Goal: Check status: Check status

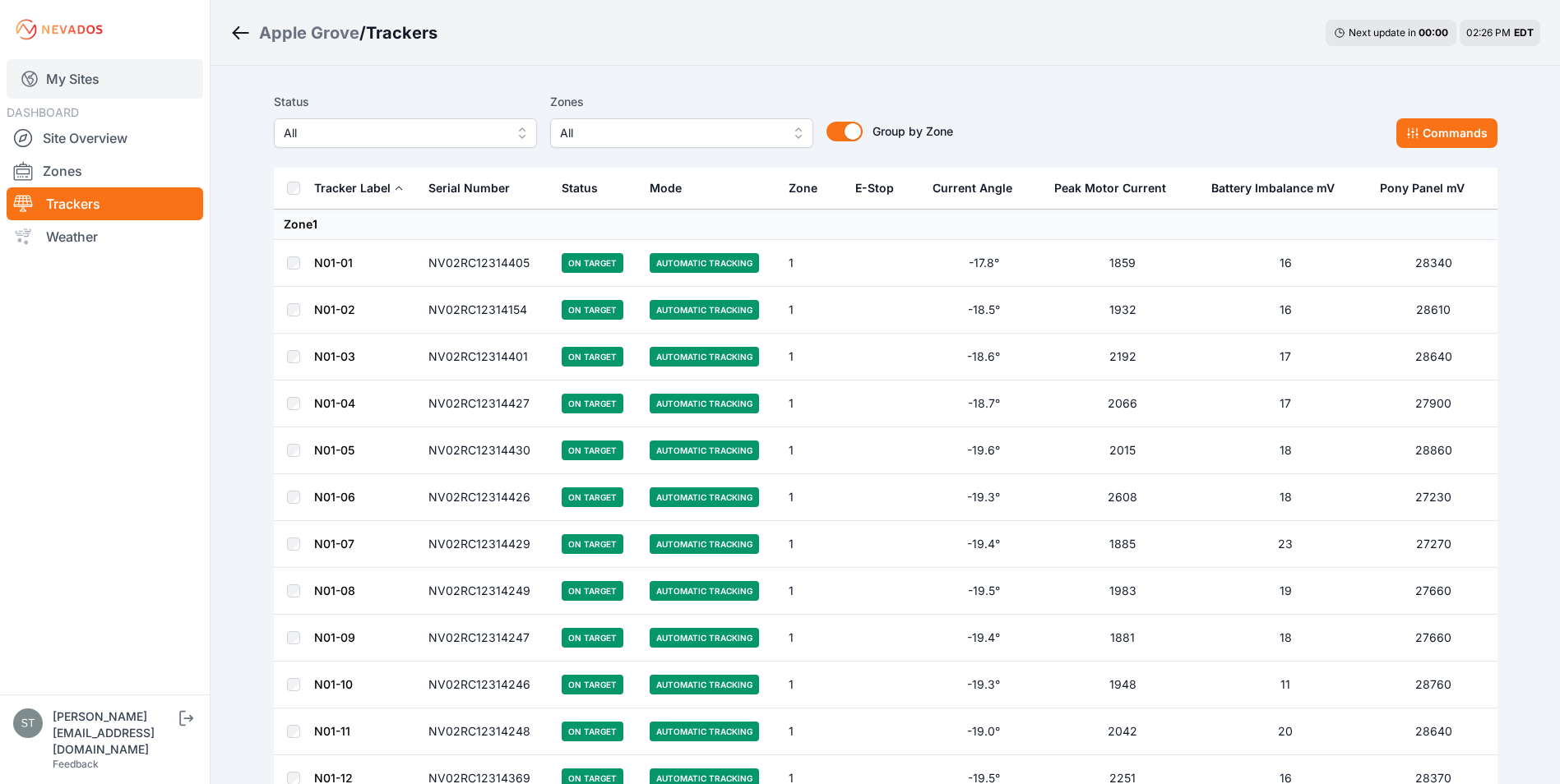
drag, startPoint x: 0, startPoint y: 0, endPoint x: 78, endPoint y: 91, distance: 119.9
click at [79, 69] on link "My Sites" at bounding box center [104, 78] width 197 height 39
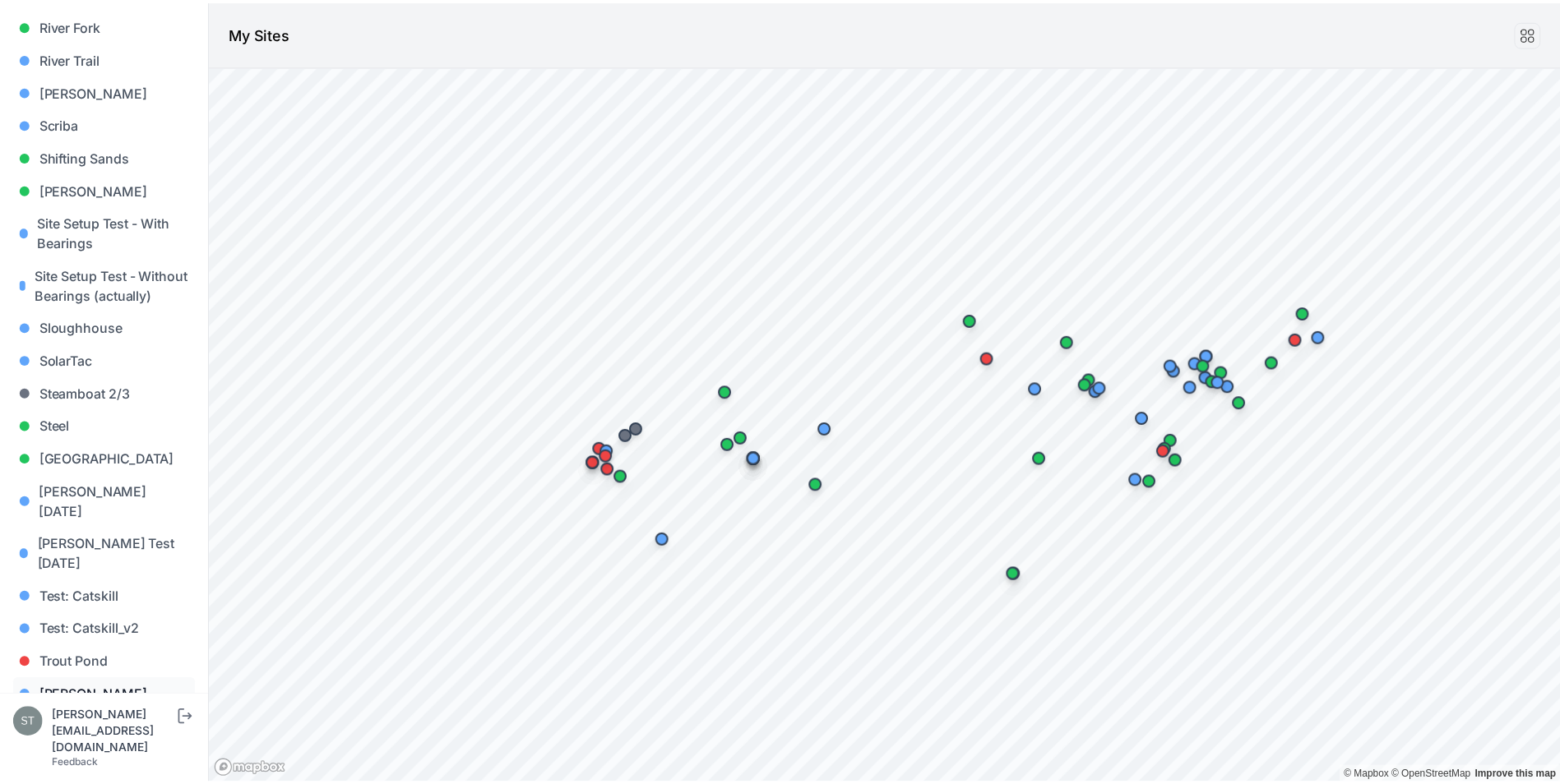
scroll to position [1522, 0]
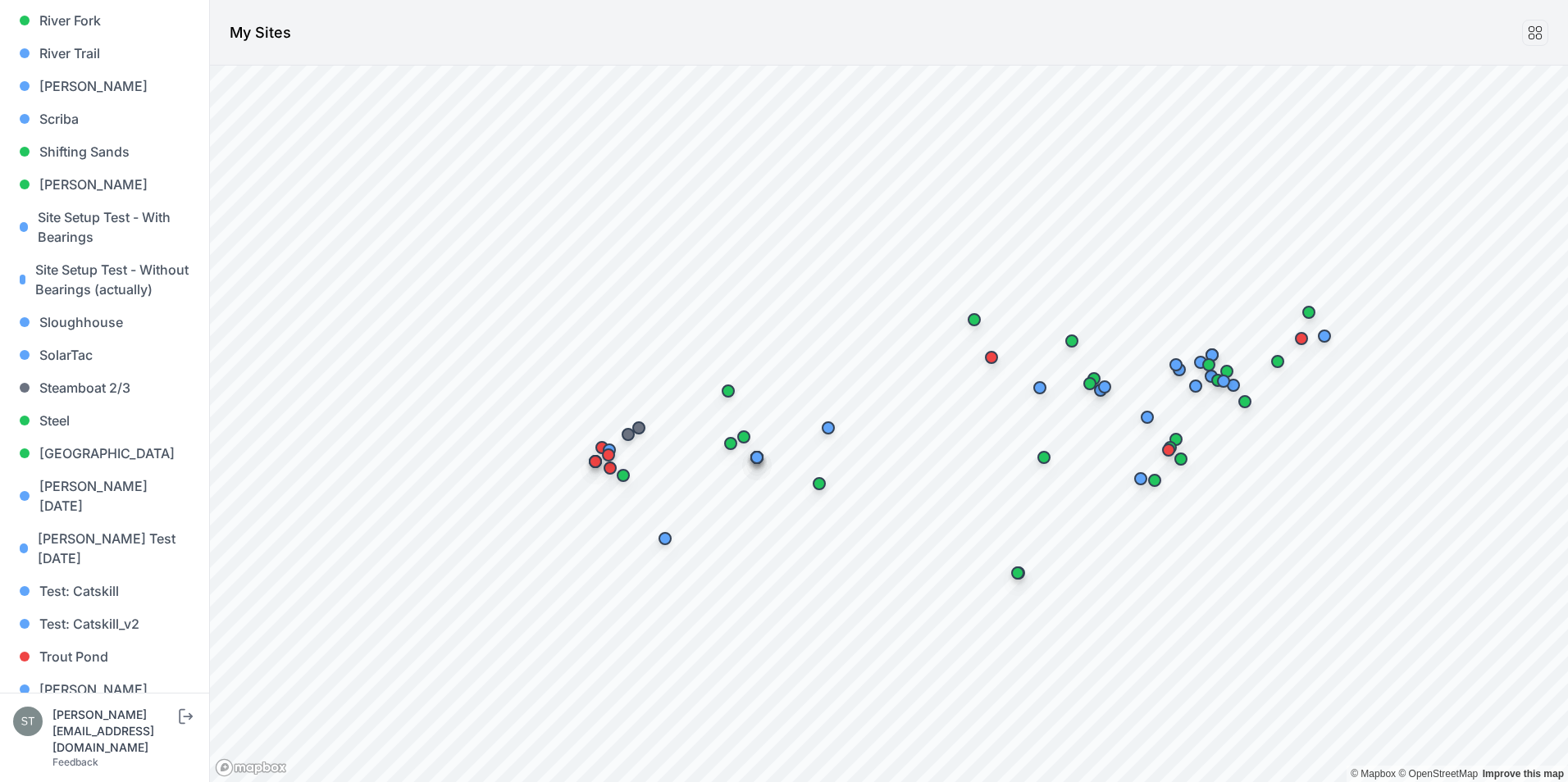
click at [78, 739] on link "[PERSON_NAME] [PERSON_NAME]" at bounding box center [104, 765] width 183 height 52
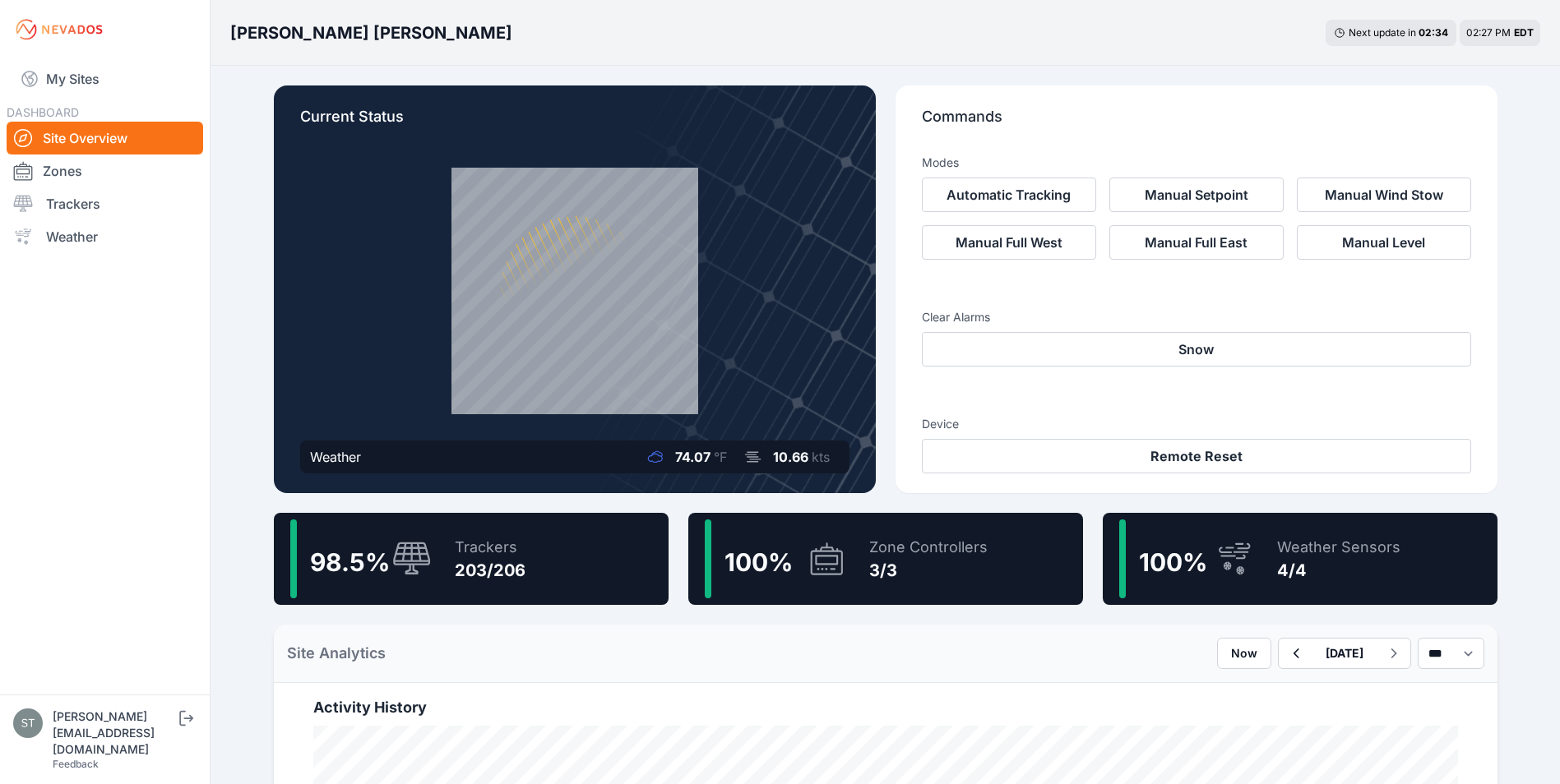
click at [417, 550] on icon at bounding box center [411, 559] width 39 height 35
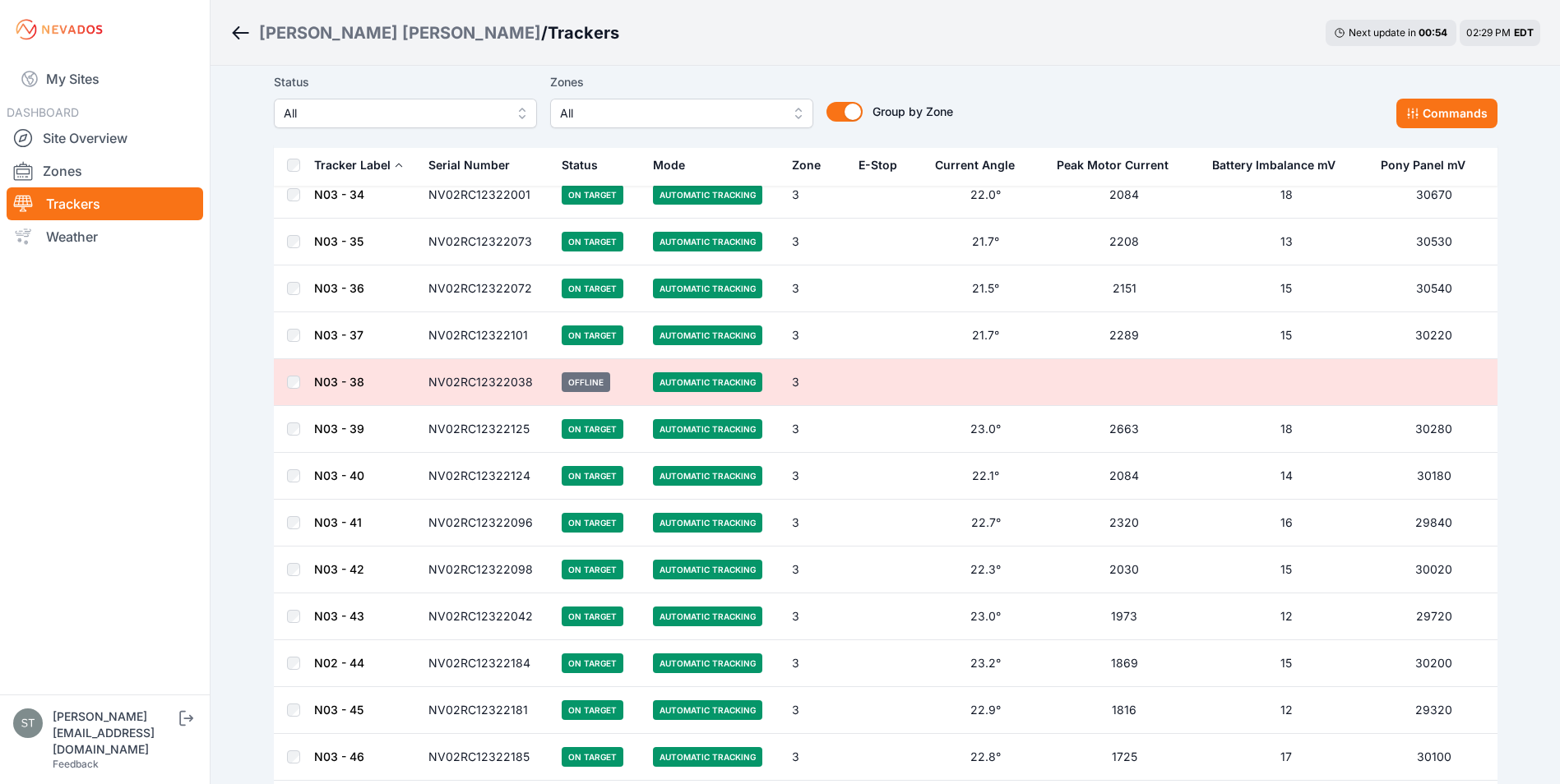
scroll to position [9079, 0]
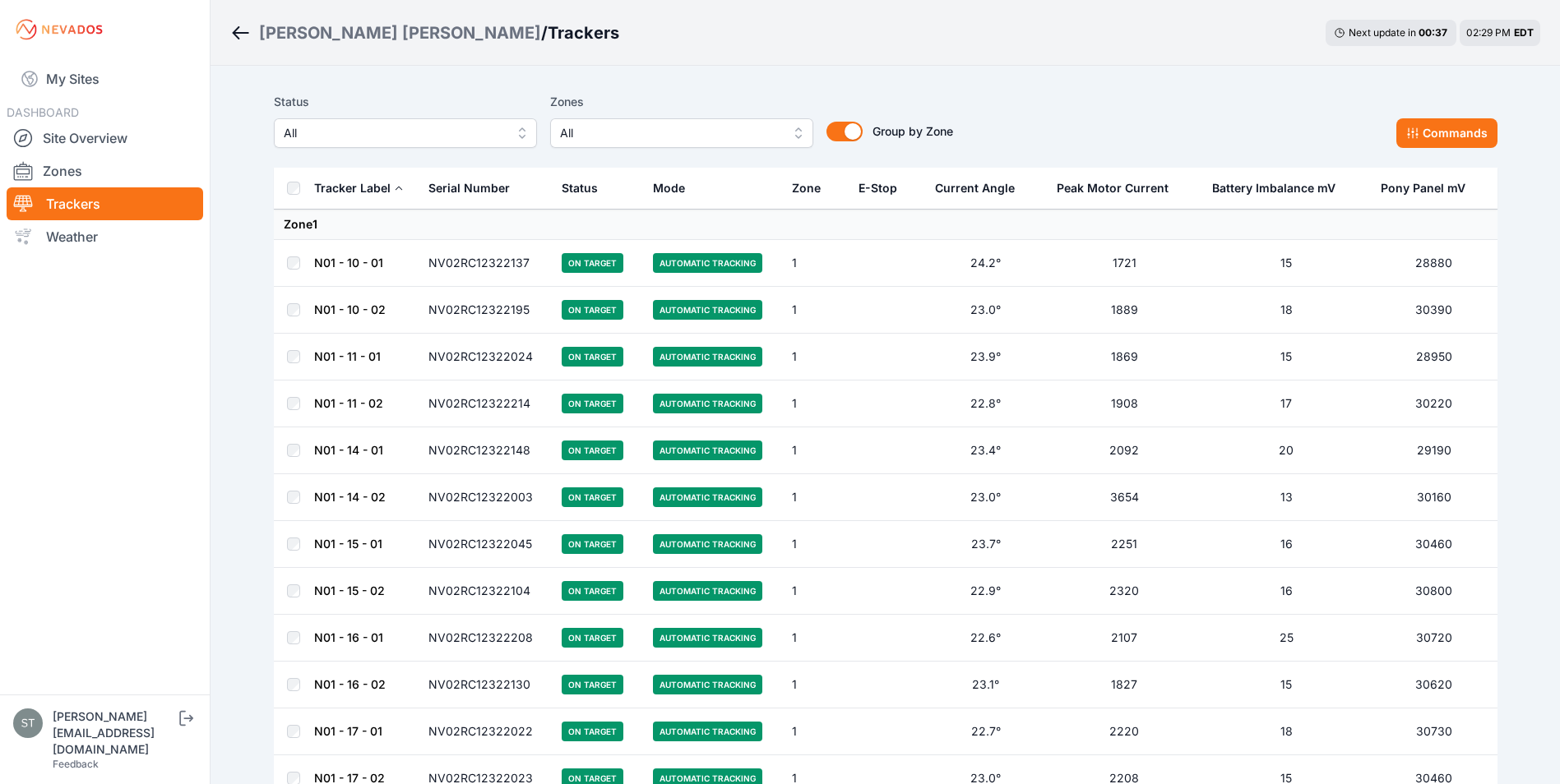
click at [1303, 61] on div "Wolcott Hill / Trackers Next update in 00 : 37 02:29 PM EDT" at bounding box center [885, 33] width 1349 height 65
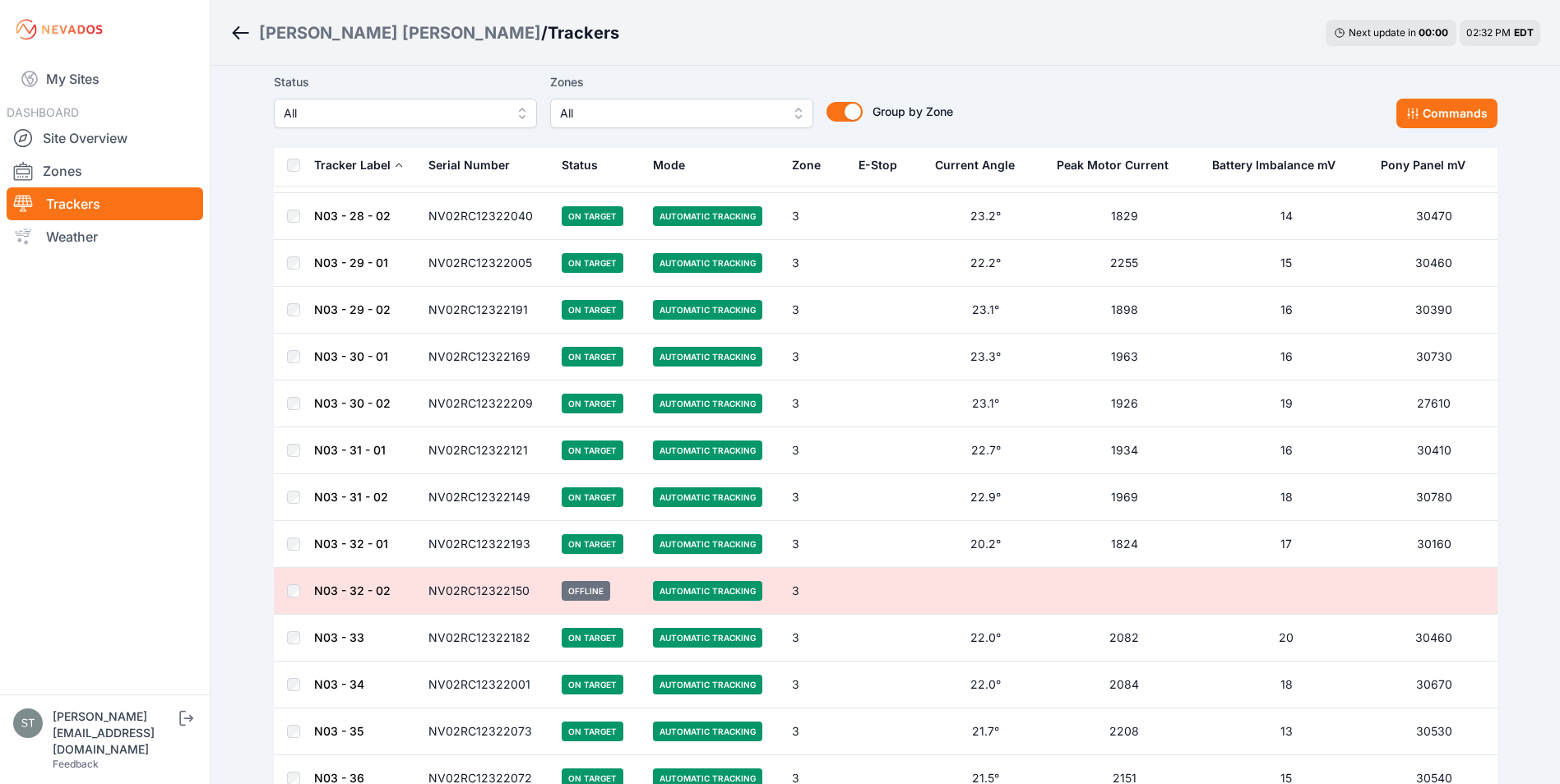
scroll to position [8300, 0]
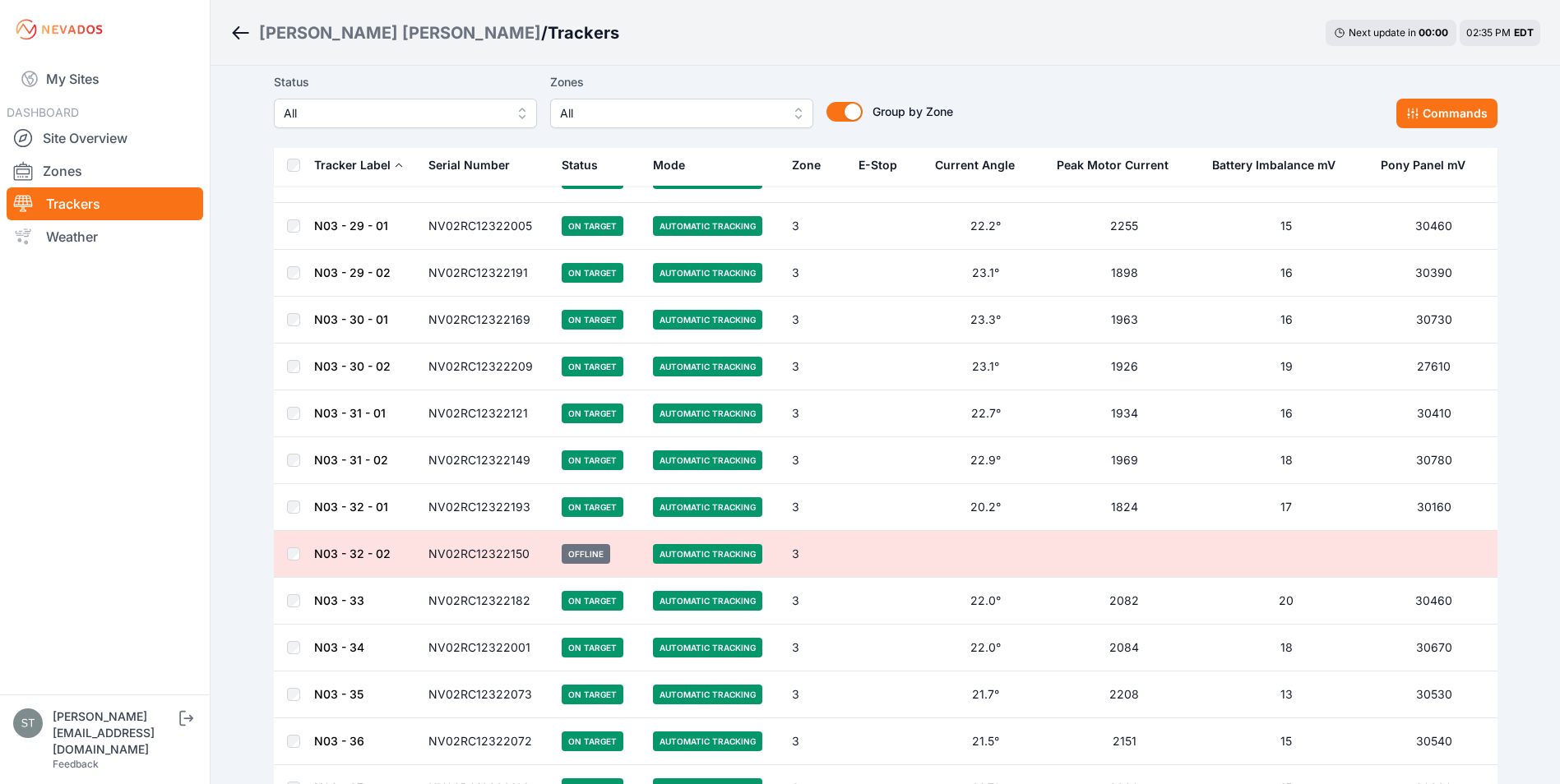
click at [357, 113] on span "All" at bounding box center [394, 113] width 221 height 20
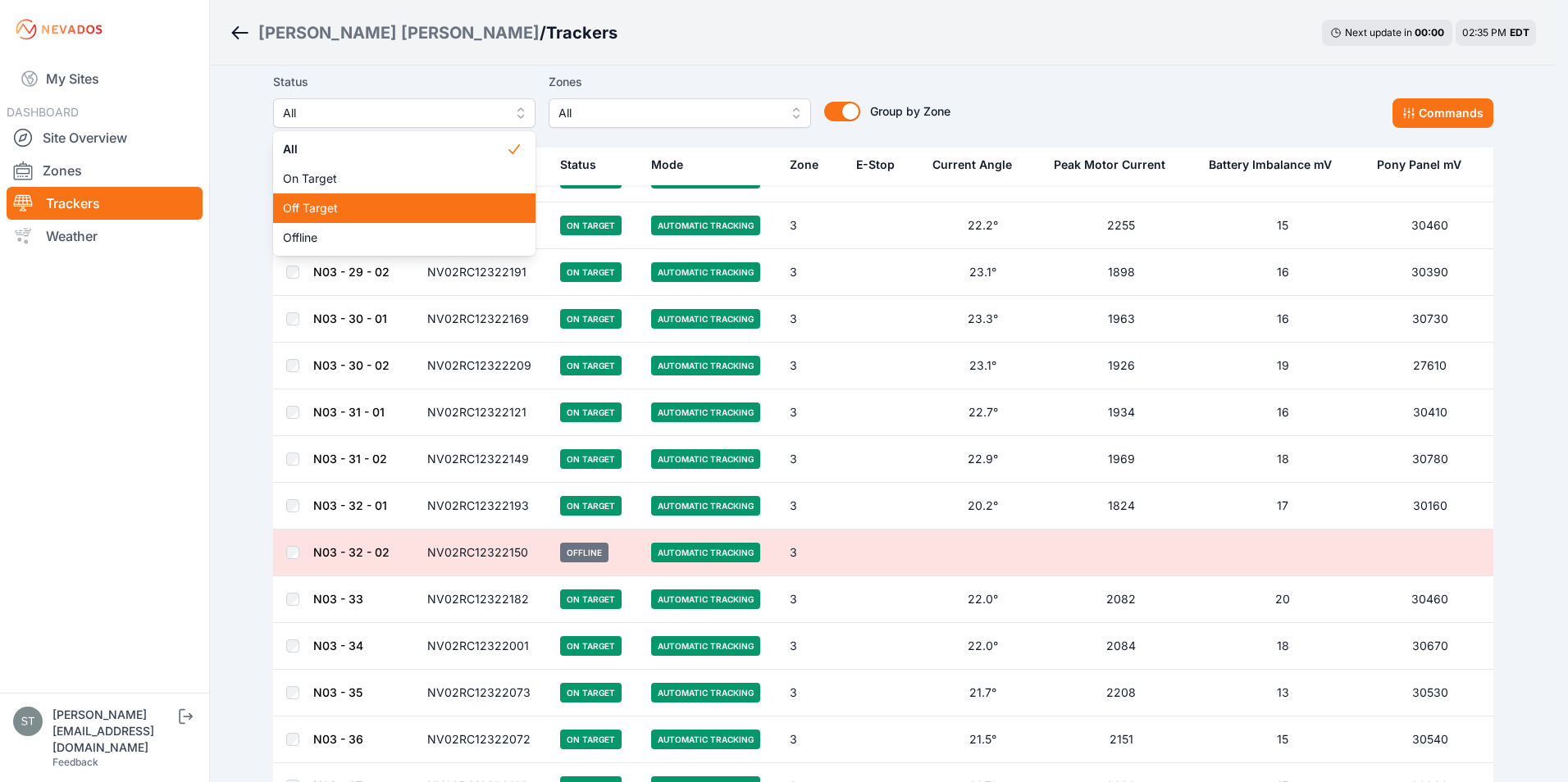
click at [326, 212] on span "Off Target" at bounding box center [394, 208] width 223 height 16
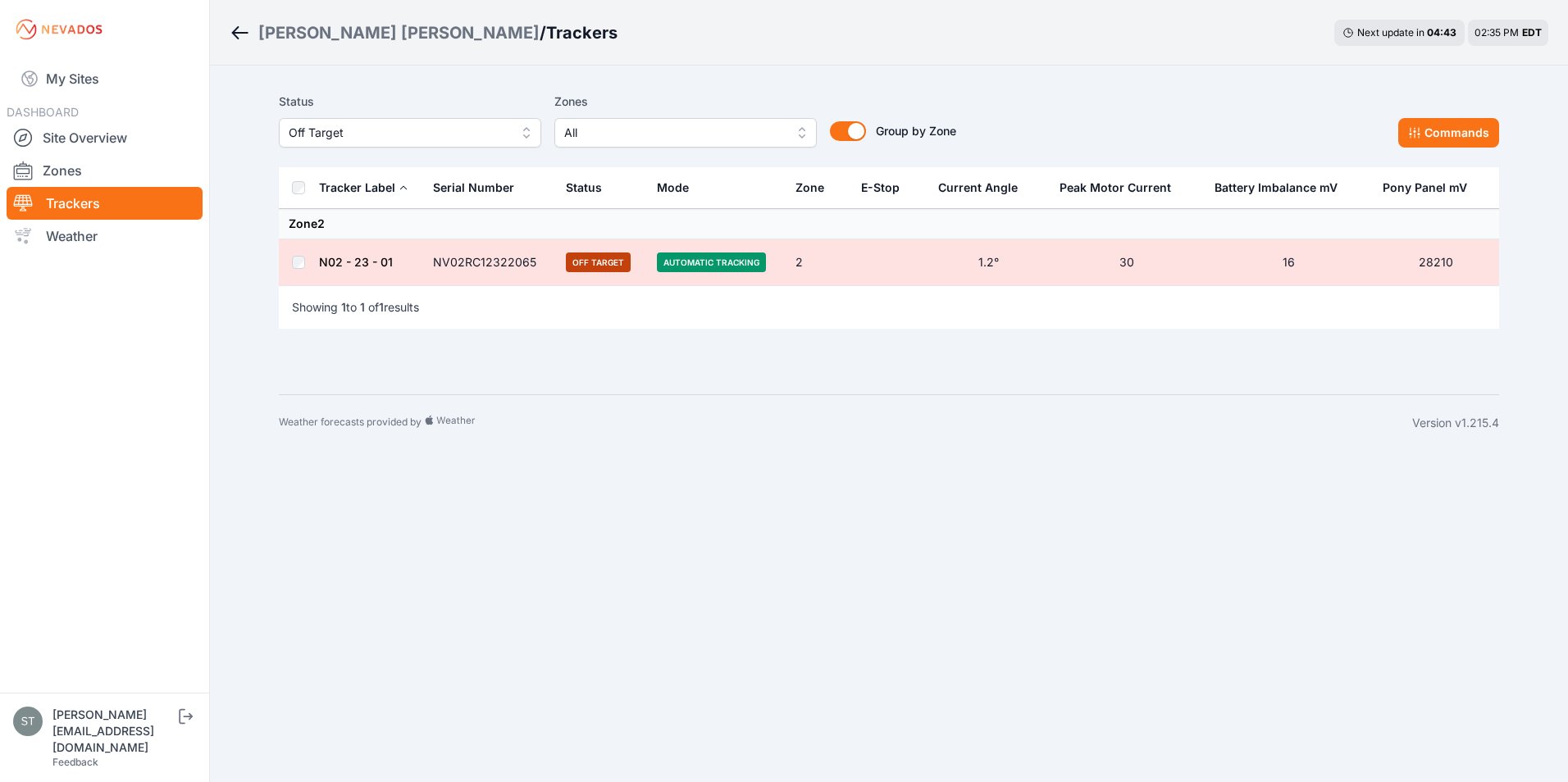
click at [356, 258] on link "N02 - 23 - 01" at bounding box center [356, 262] width 74 height 14
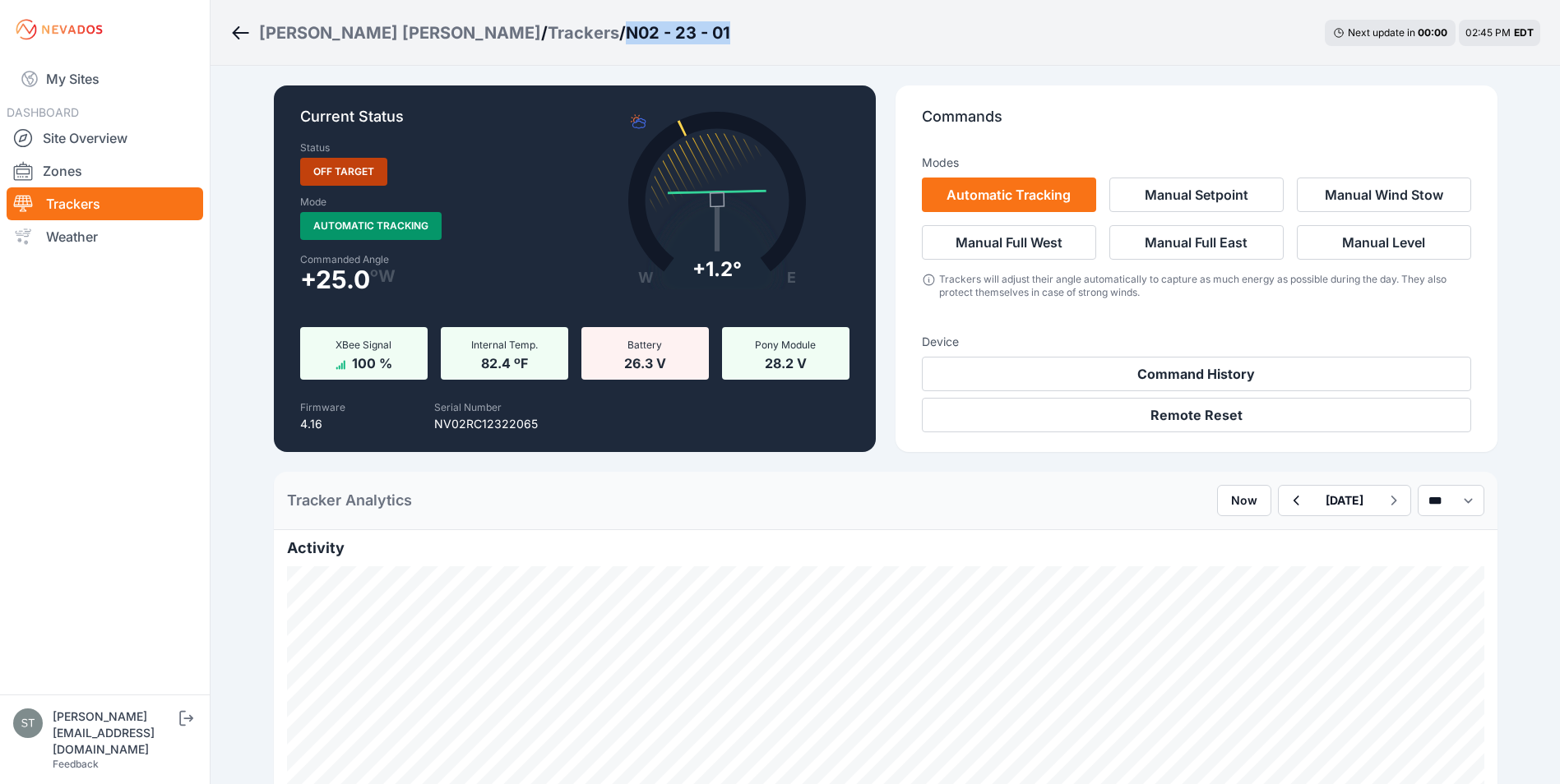
drag, startPoint x: 564, startPoint y: 34, endPoint x: 451, endPoint y: 48, distance: 113.9
click at [451, 48] on div "[PERSON_NAME] [PERSON_NAME] / Trackers / N02 - 23 - 01 Next update in 00 : 00 0…" at bounding box center [885, 33] width 1349 height 65
copy h3 "N02 - 23 - 01"
click at [489, 430] on p "NV02RC12322065" at bounding box center [486, 425] width 103 height 16
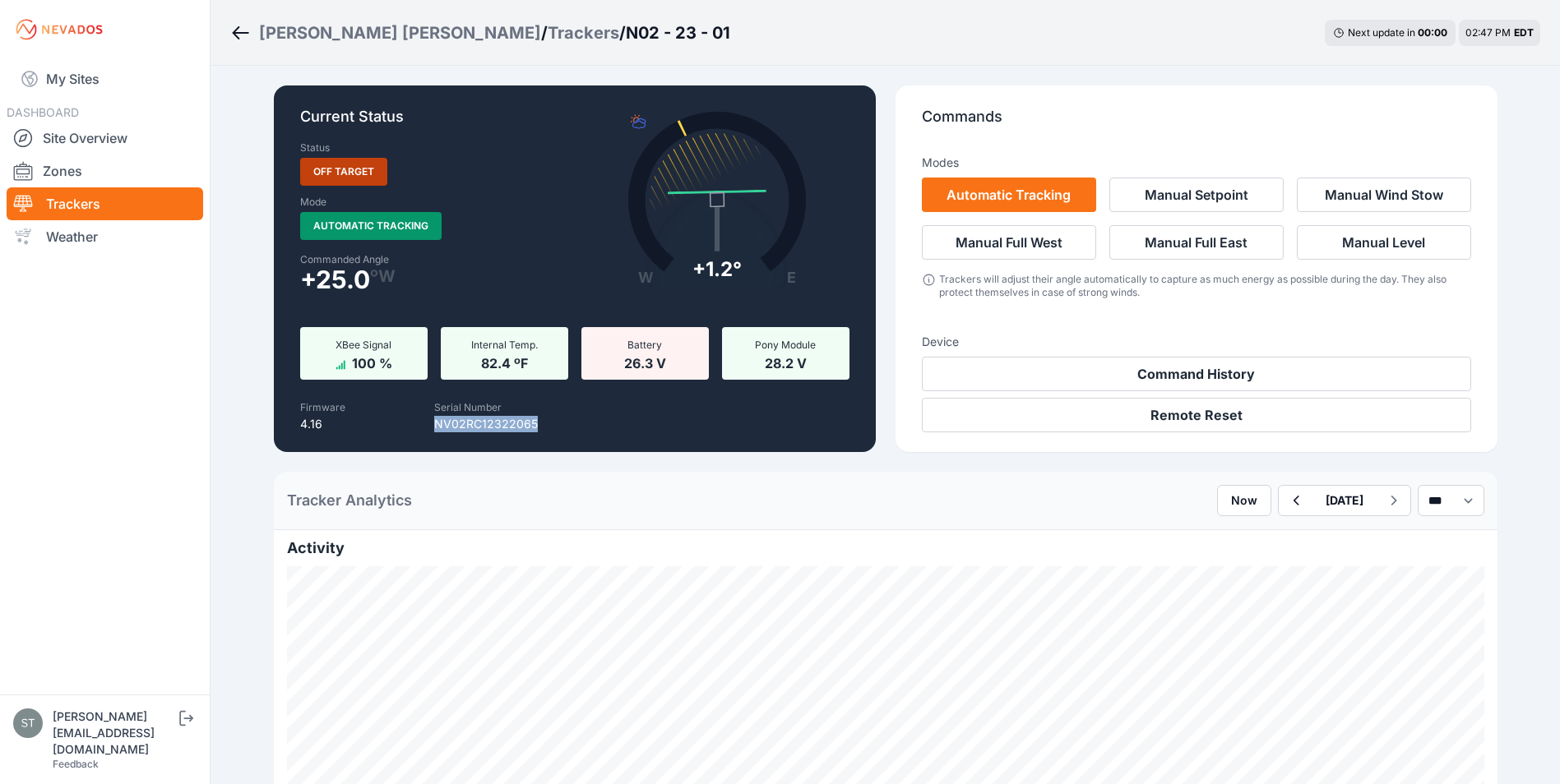
copy p "NV02RC12322065"
